Goal: Navigation & Orientation: Find specific page/section

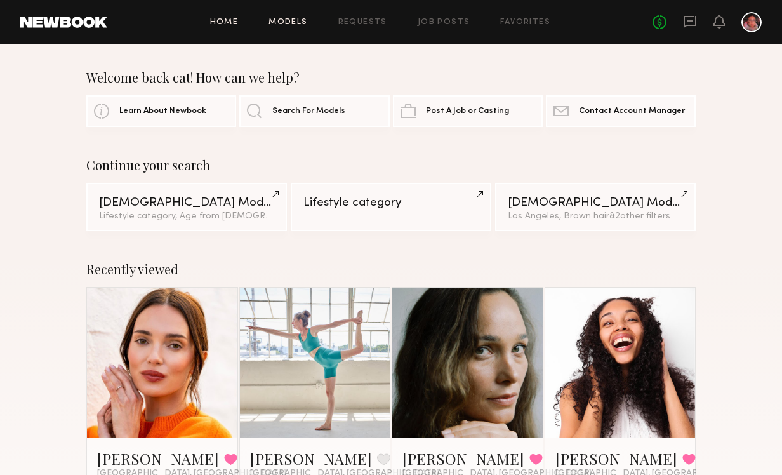
click at [289, 21] on link "Models" at bounding box center [287, 22] width 39 height 8
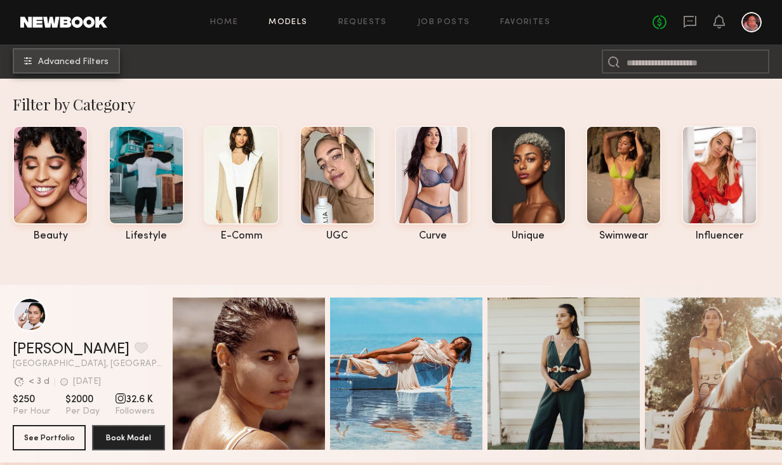
click at [72, 63] on span "Advanced Filters" at bounding box center [73, 62] width 70 height 9
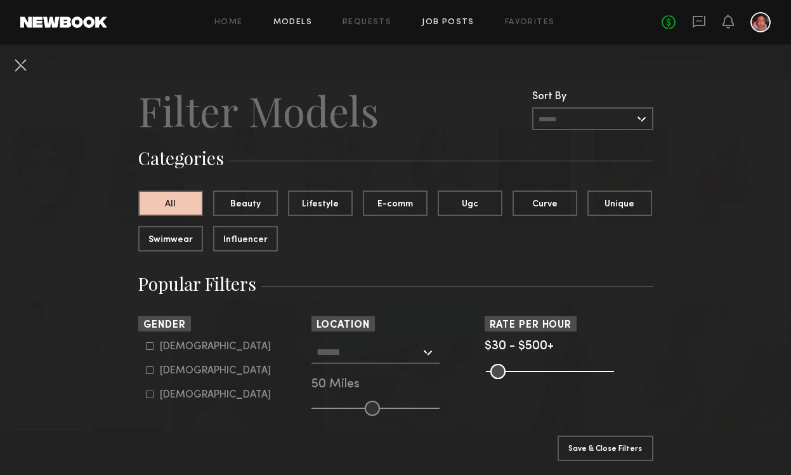
click at [449, 24] on link "Job Posts" at bounding box center [448, 22] width 53 height 8
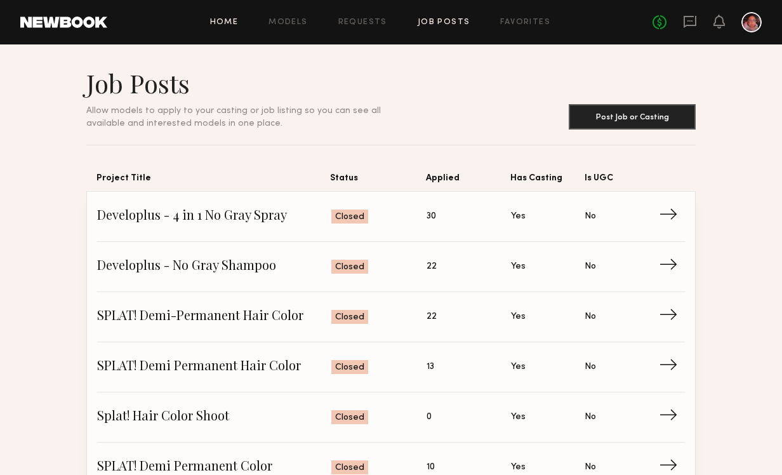
click at [234, 23] on link "Home" at bounding box center [224, 22] width 29 height 8
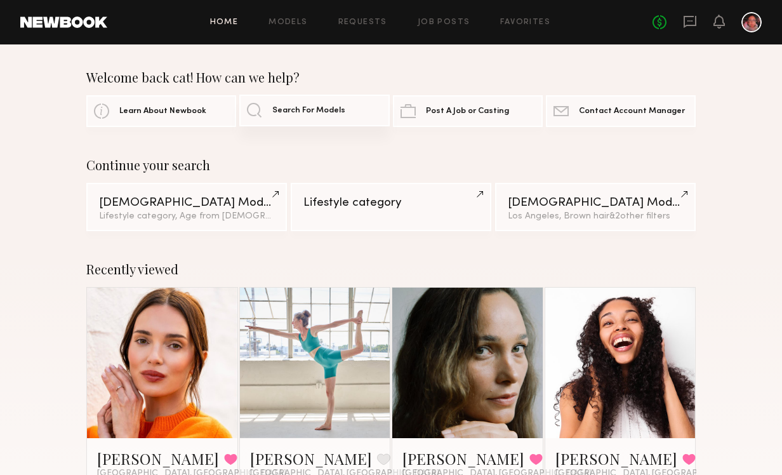
click at [272, 109] on link "Search For Models" at bounding box center [314, 111] width 150 height 32
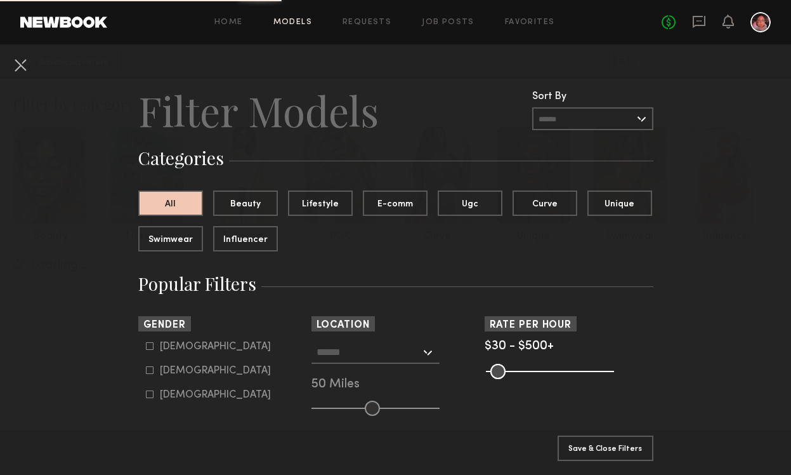
click at [220, 28] on div "Home Models Requests Job Posts Favorites Sign Out No fees up to $5,000" at bounding box center [439, 22] width 664 height 20
click at [232, 23] on link "Home" at bounding box center [229, 22] width 29 height 8
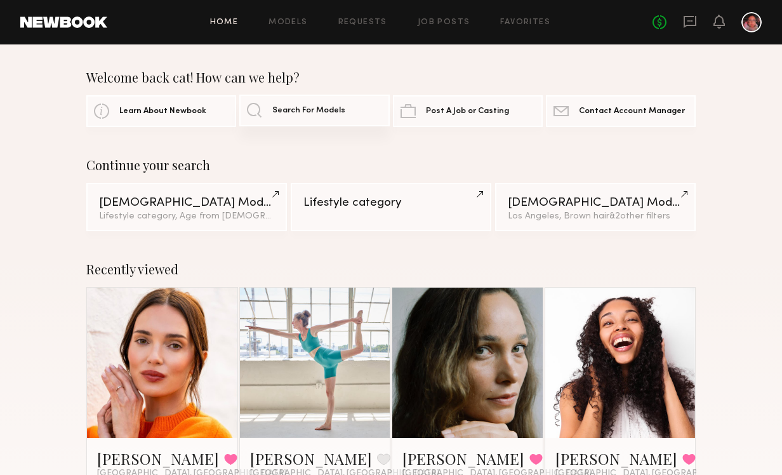
click at [281, 112] on span "Search For Models" at bounding box center [308, 111] width 73 height 8
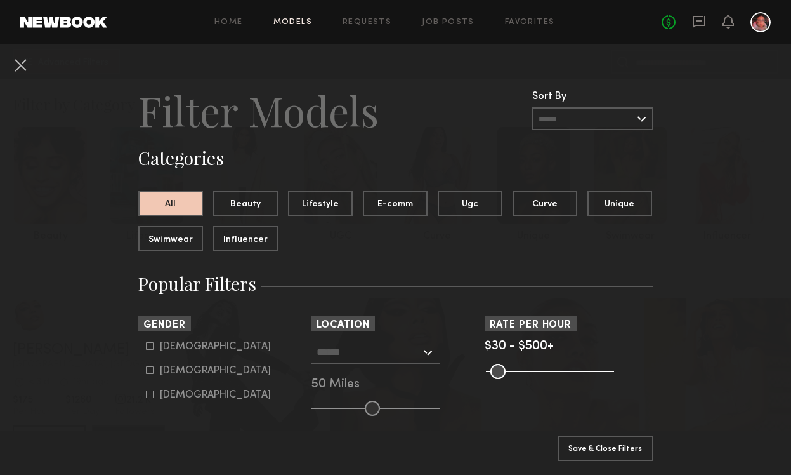
drag, startPoint x: 781, startPoint y: 71, endPoint x: 748, endPoint y: 137, distance: 73.8
click at [242, 17] on div "Home Models Requests Job Posts Favorites Sign Out No fees up to $5,000" at bounding box center [439, 22] width 664 height 20
click at [232, 30] on div "Home Models Requests Job Posts Favorites Sign Out No fees up to $5,000" at bounding box center [439, 22] width 664 height 20
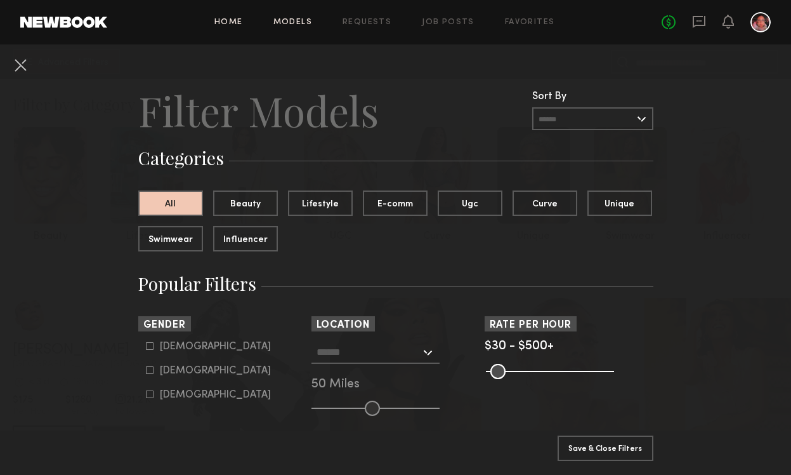
click at [224, 22] on link "Home" at bounding box center [229, 22] width 29 height 8
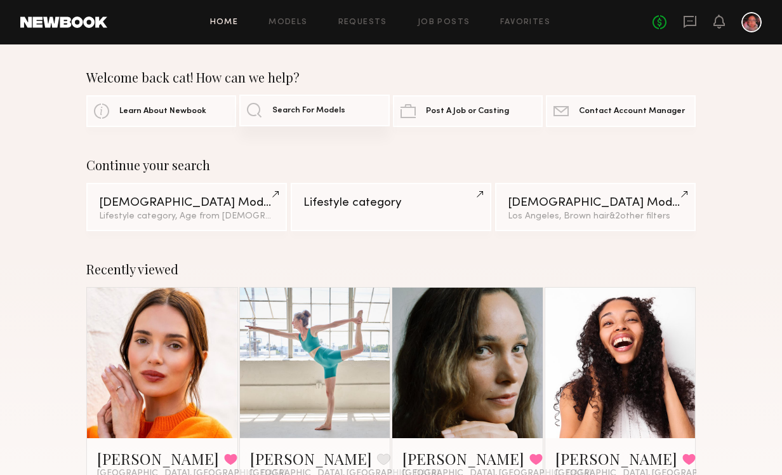
click at [265, 112] on link "Search For Models" at bounding box center [314, 111] width 150 height 32
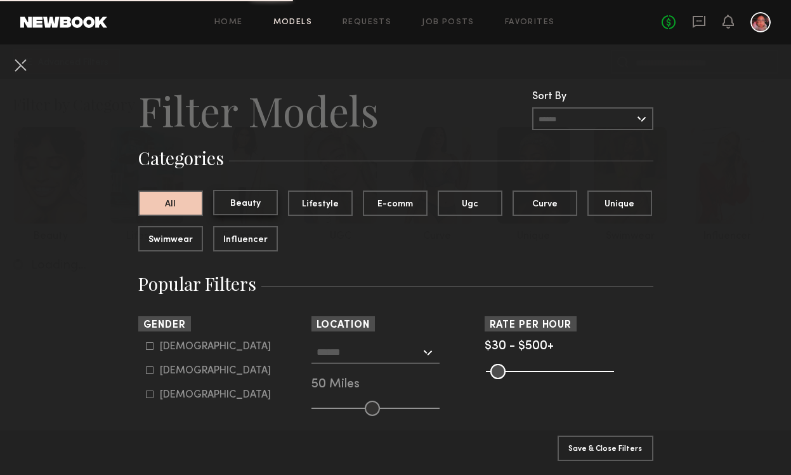
click at [238, 201] on button "Beauty" at bounding box center [245, 202] width 65 height 25
